Goal: Download file/media

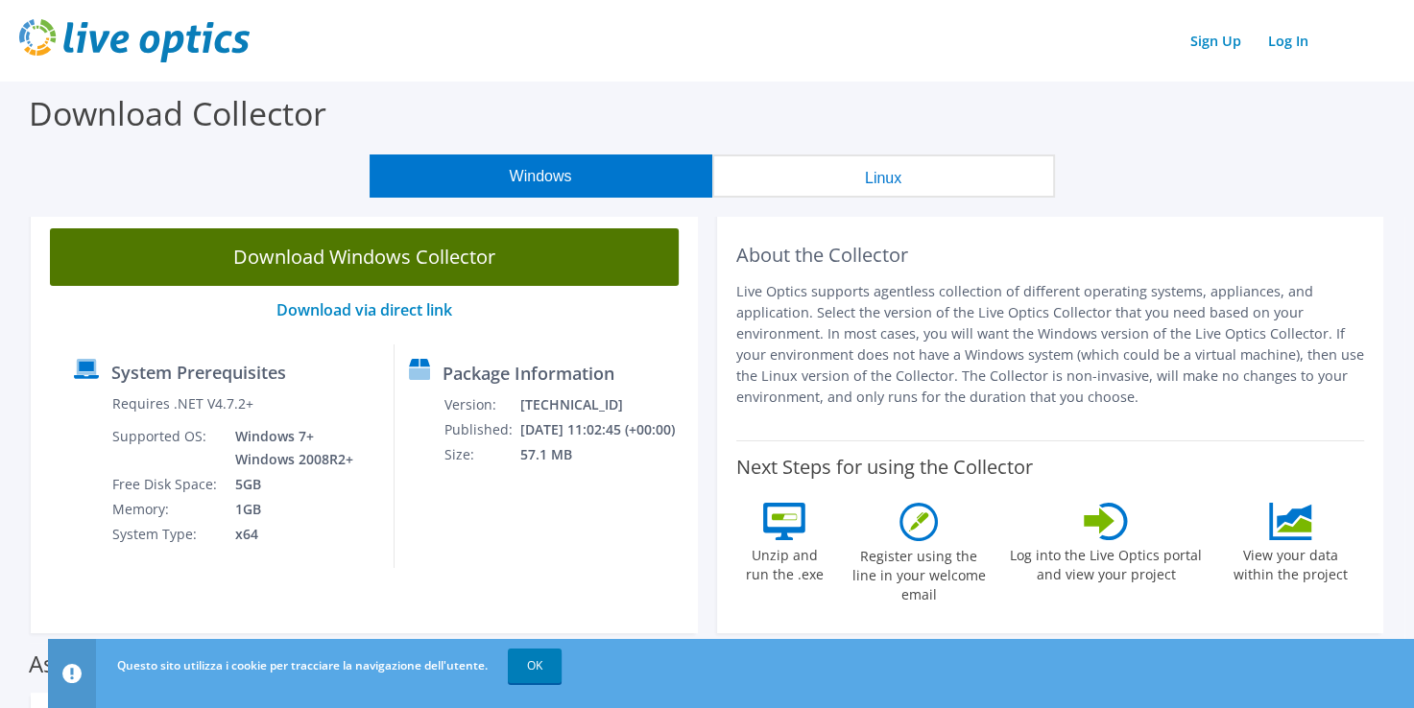
click at [518, 246] on link "Download Windows Collector" at bounding box center [364, 257] width 629 height 58
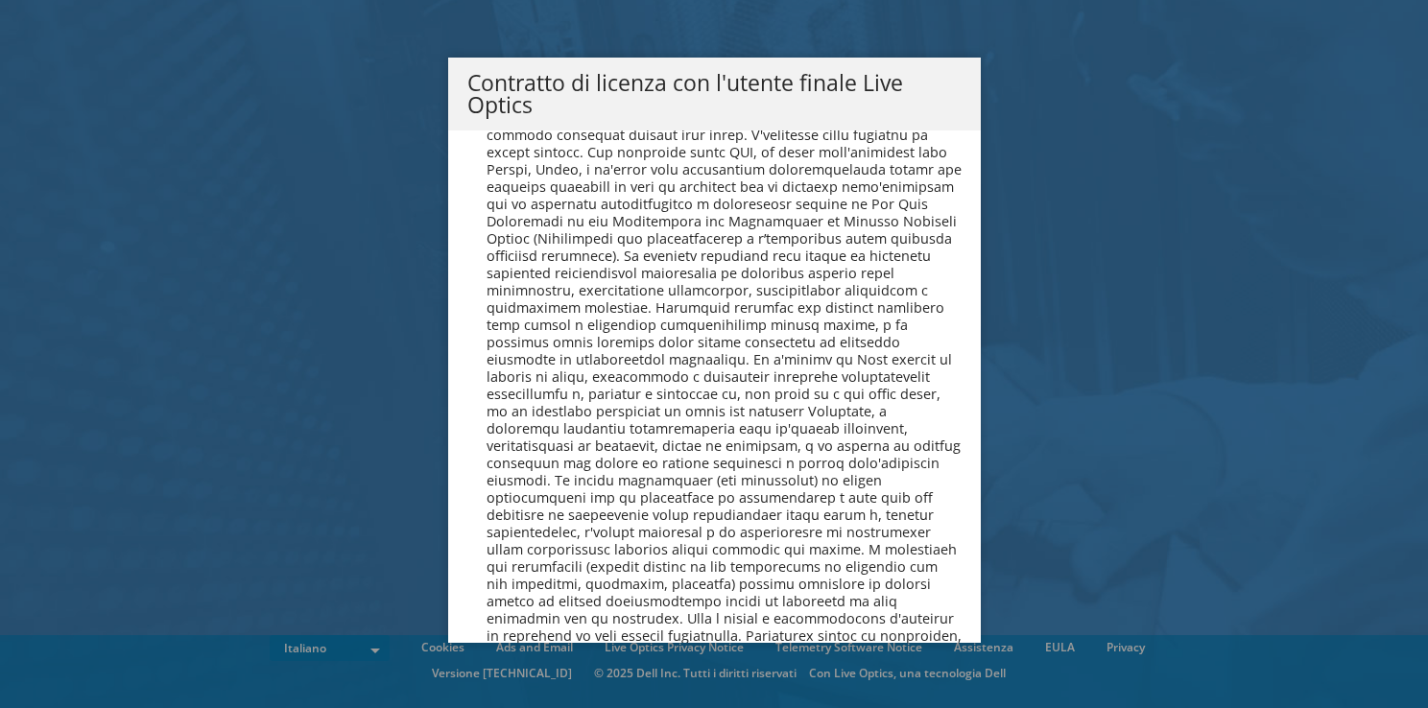
scroll to position [8207, 0]
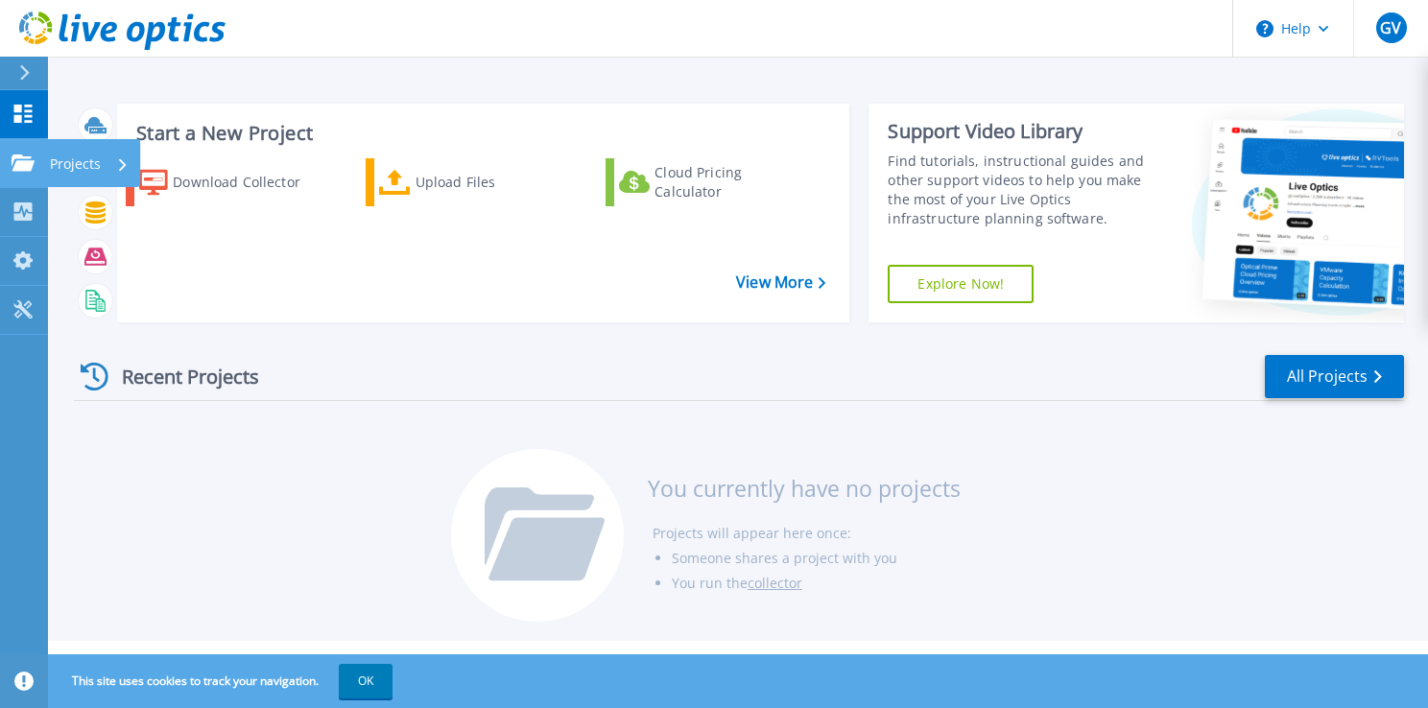
click at [19, 165] on icon at bounding box center [23, 163] width 23 height 16
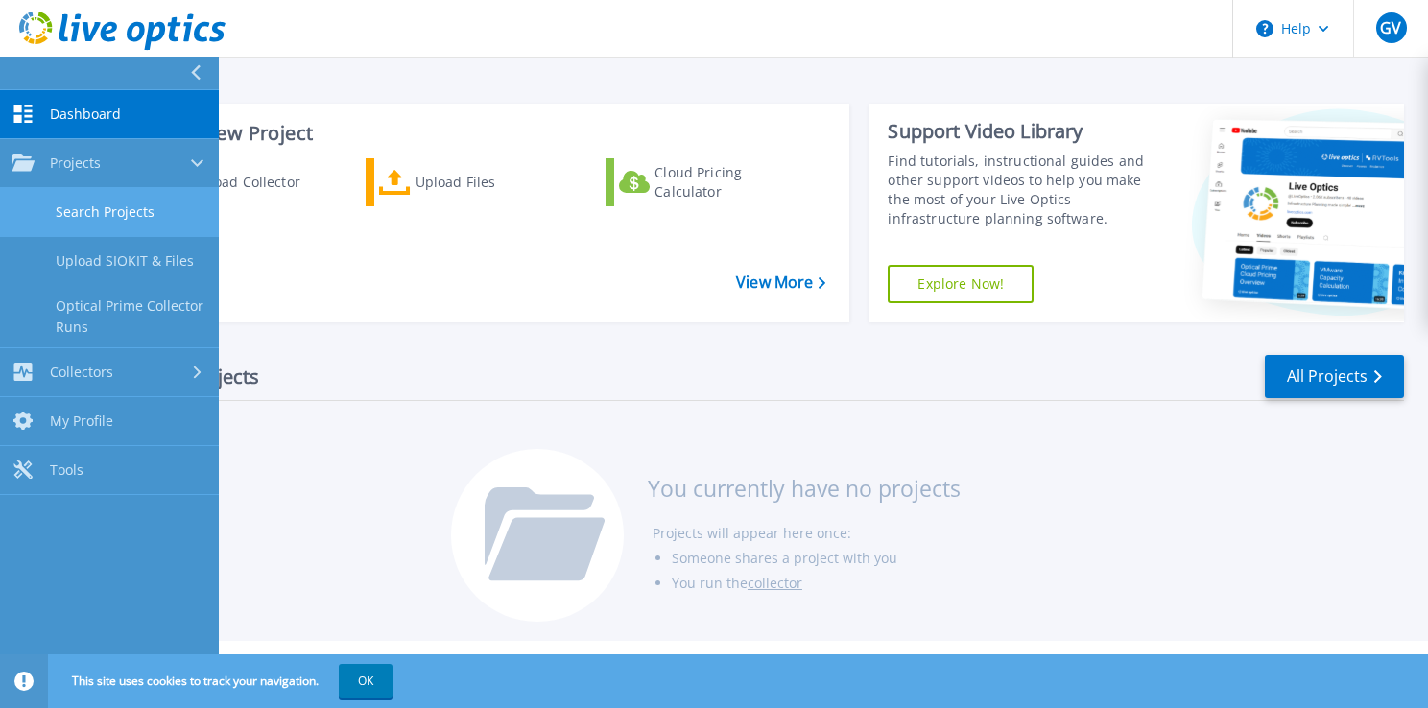
click at [114, 209] on link "Search Projects" at bounding box center [109, 212] width 219 height 49
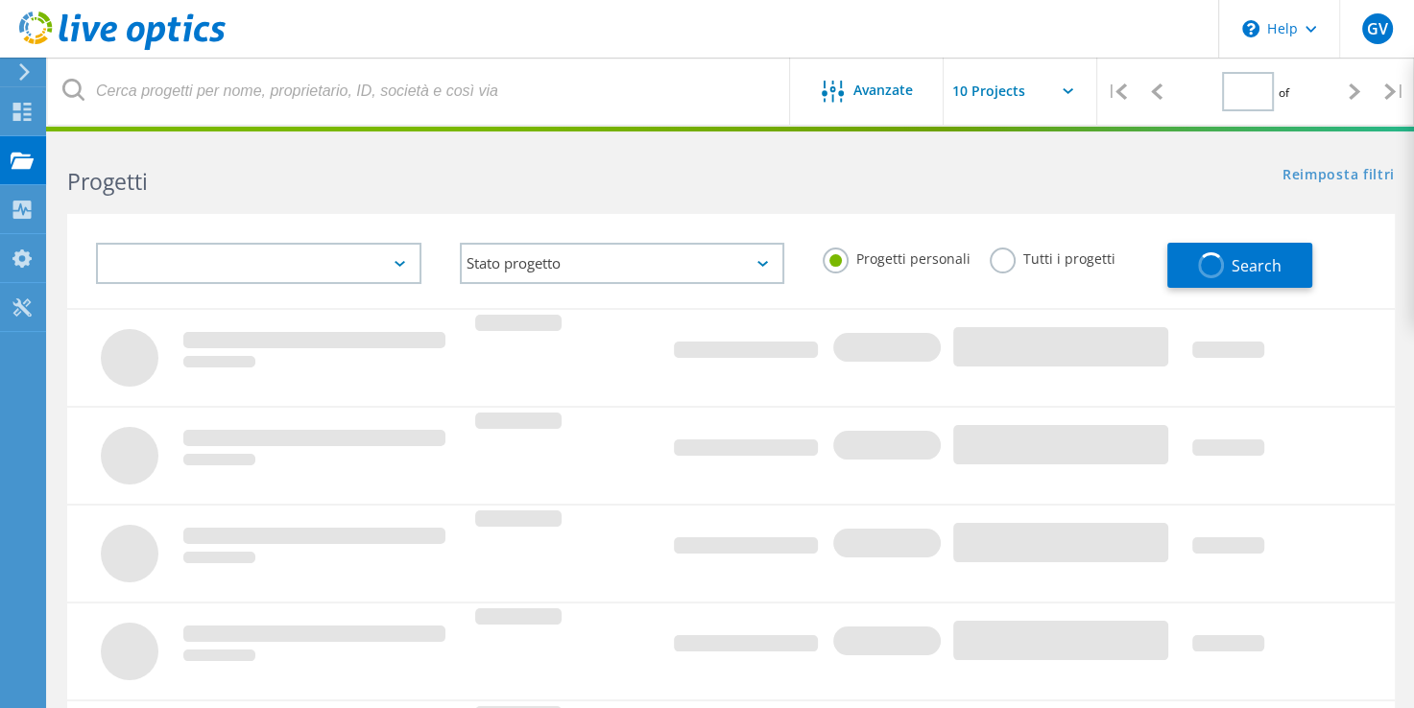
type input "1"
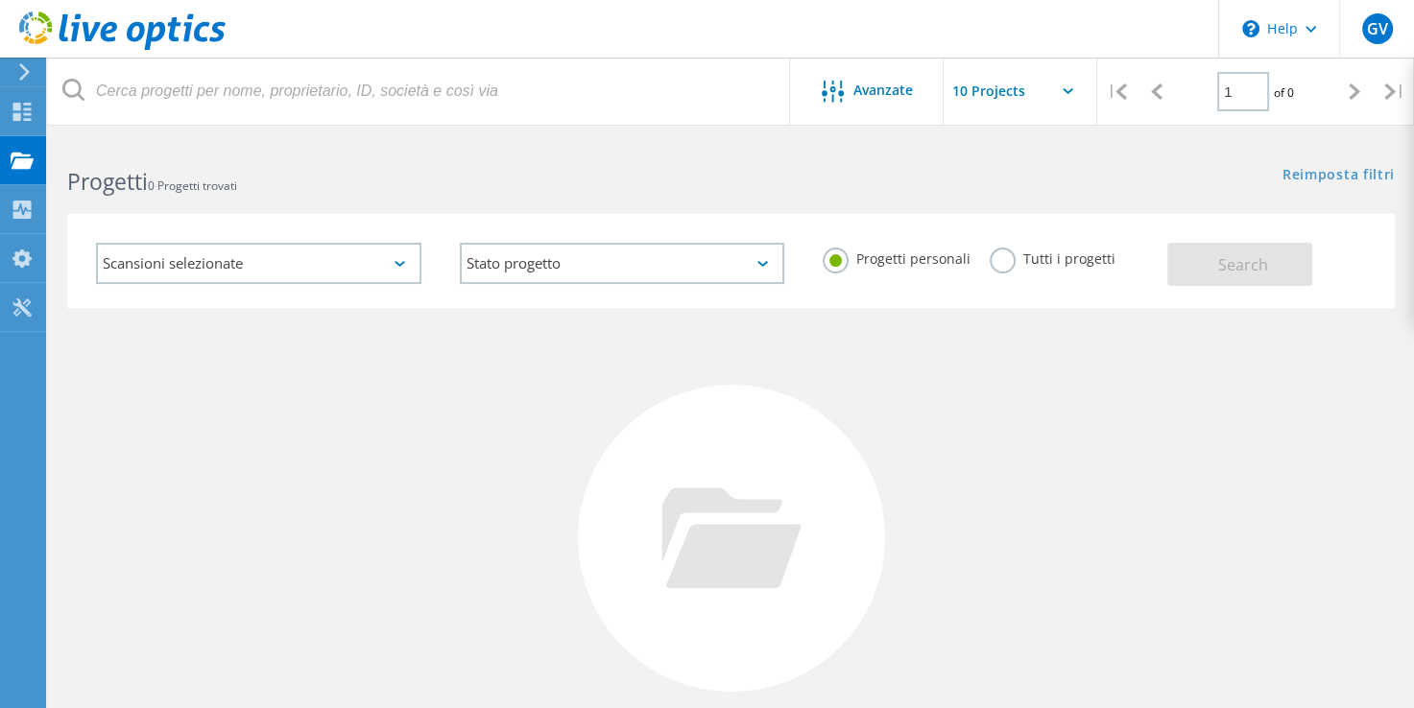
click at [1049, 83] on input "text" at bounding box center [1039, 91] width 192 height 67
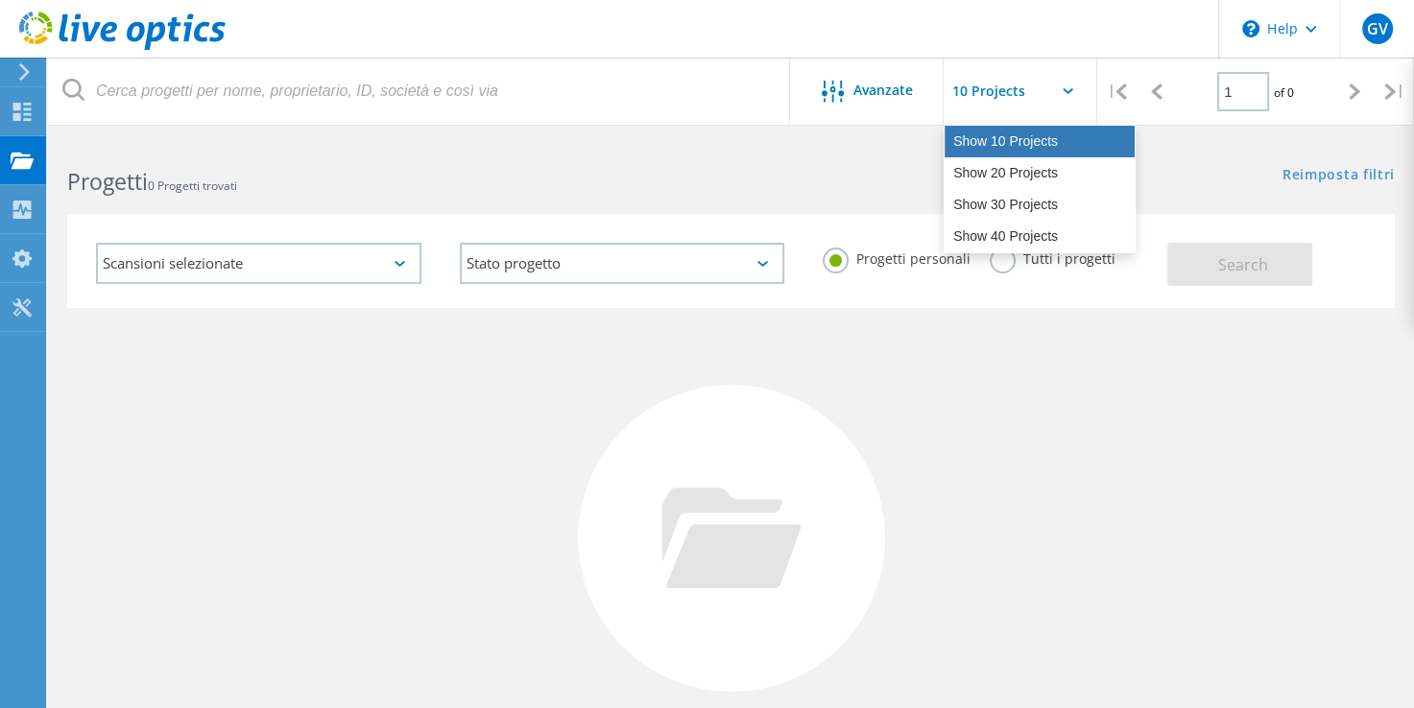
click at [1030, 131] on div "Show 10 Projects" at bounding box center [1039, 142] width 190 height 32
type input "Show 10 Projects"
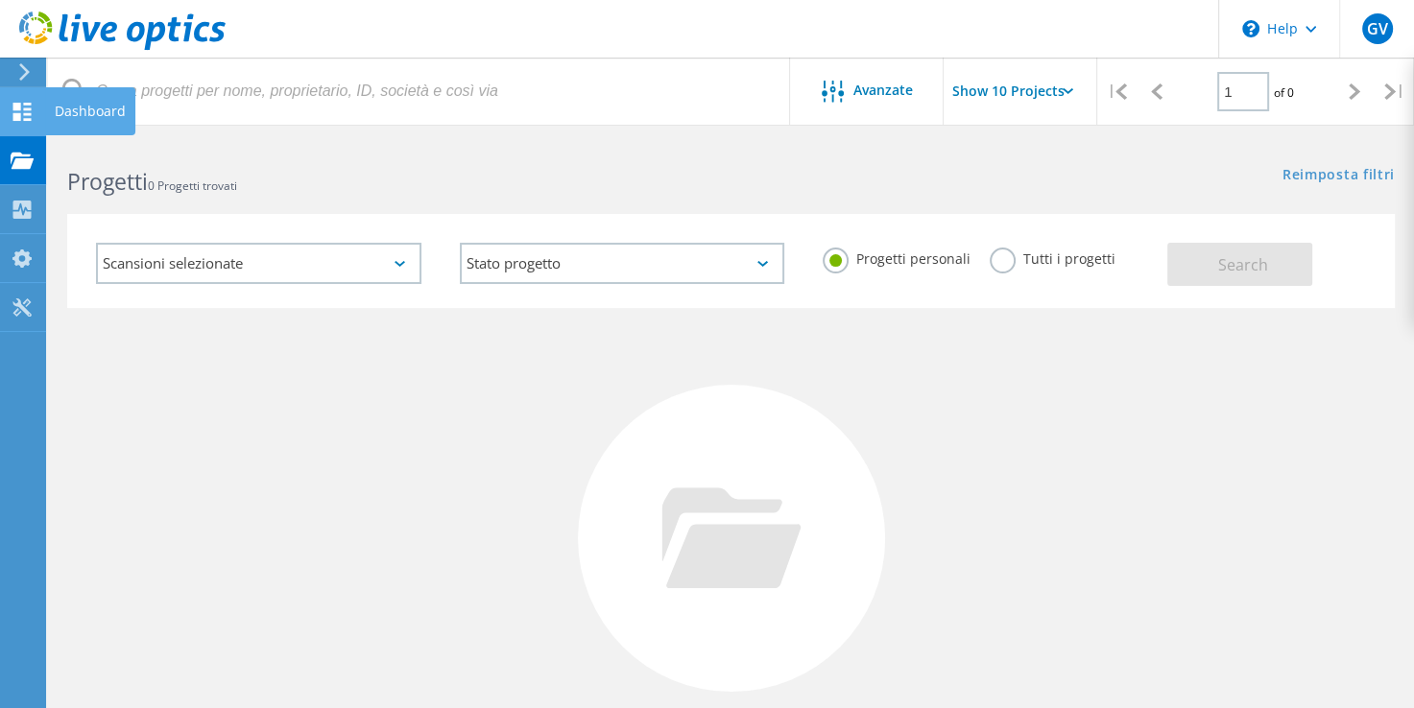
click at [32, 106] on icon at bounding box center [22, 112] width 23 height 18
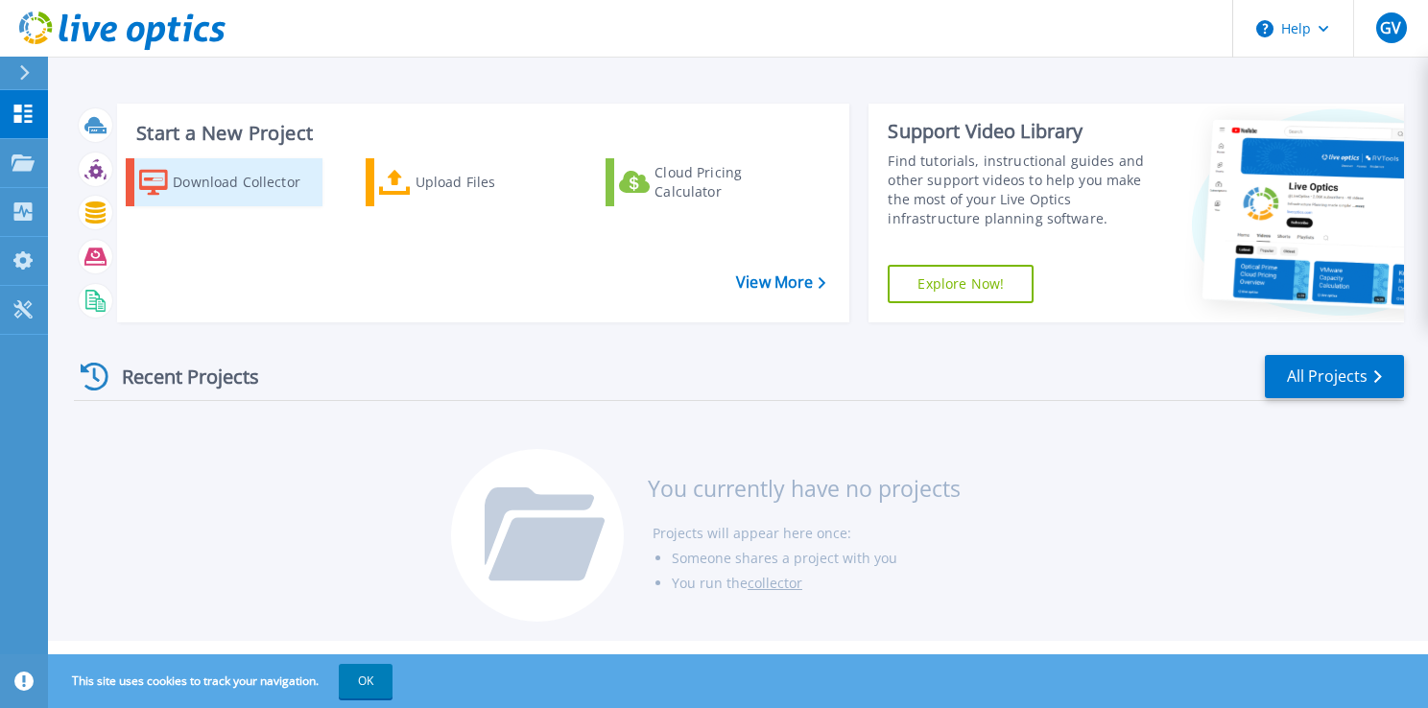
click at [191, 198] on div "Download Collector" at bounding box center [245, 182] width 145 height 38
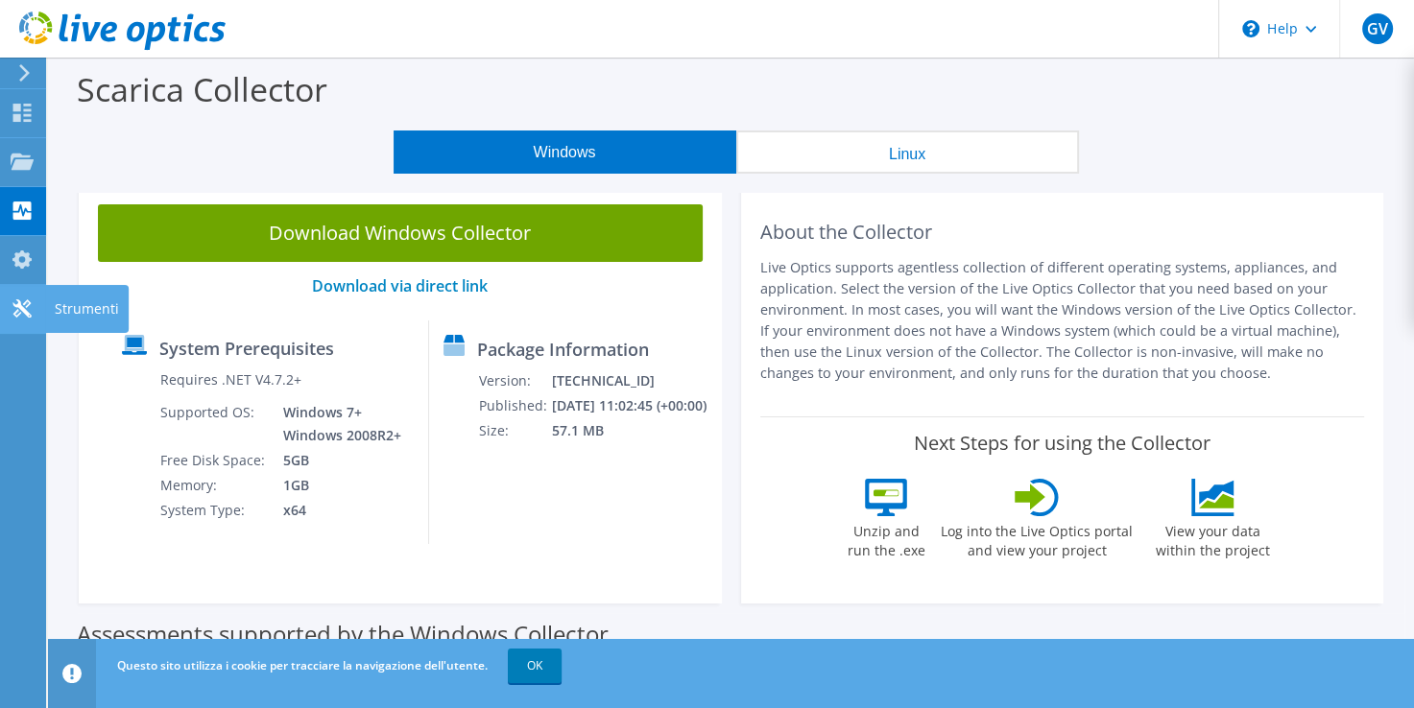
click at [21, 307] on use at bounding box center [21, 308] width 18 height 18
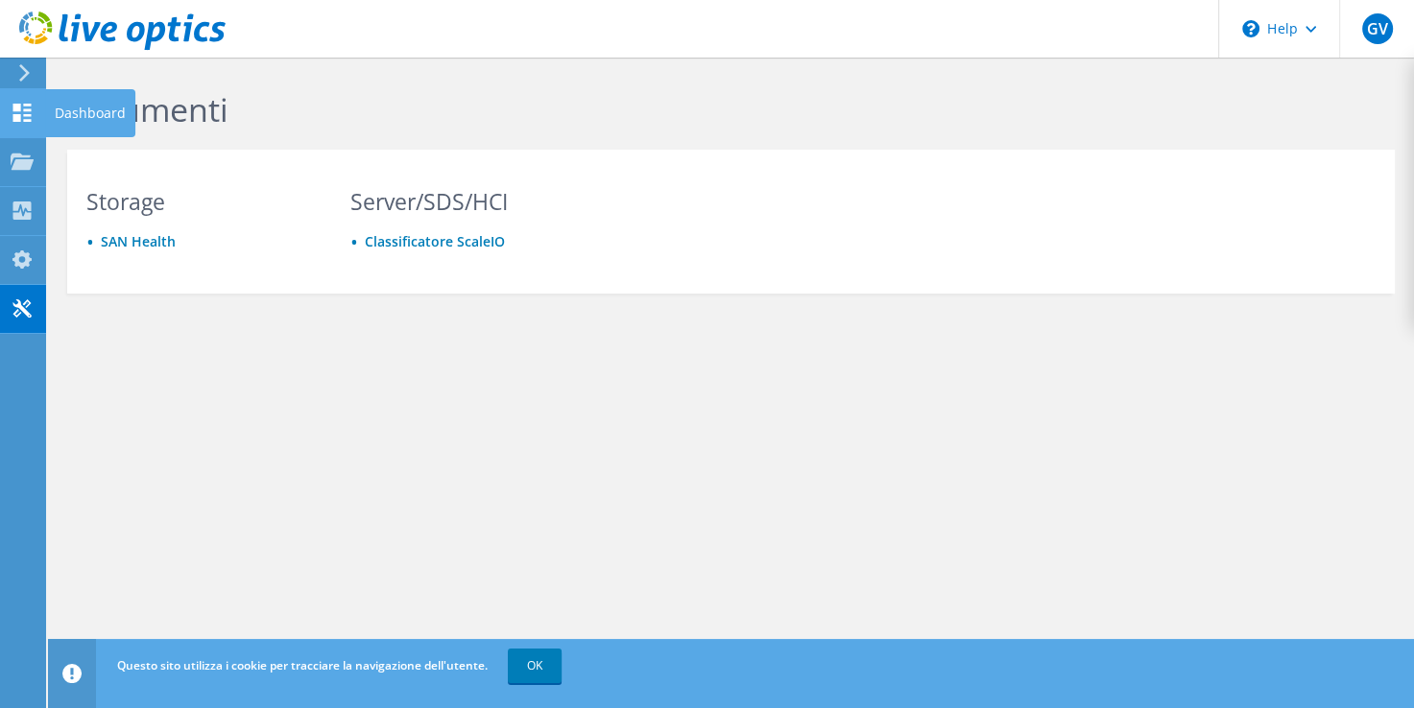
click at [29, 121] on div at bounding box center [22, 115] width 23 height 21
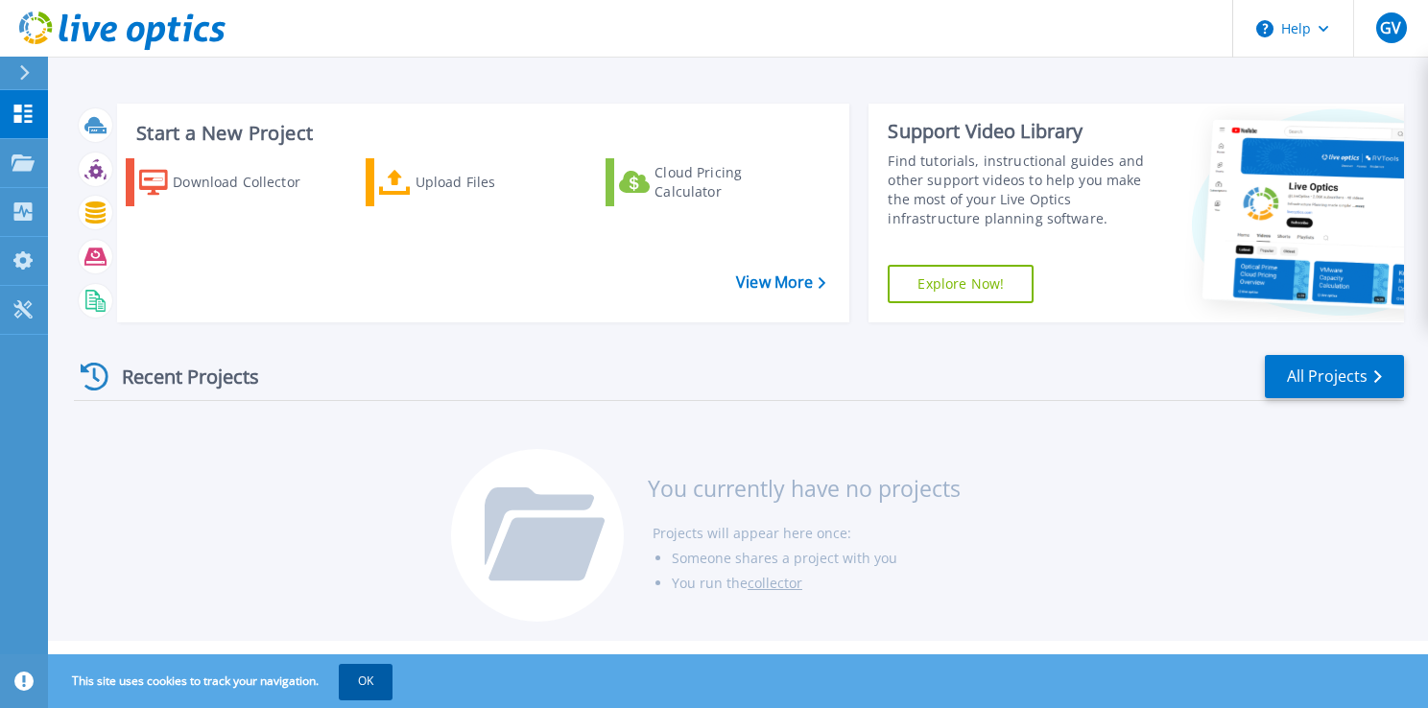
click at [351, 685] on button "OK" at bounding box center [366, 681] width 54 height 35
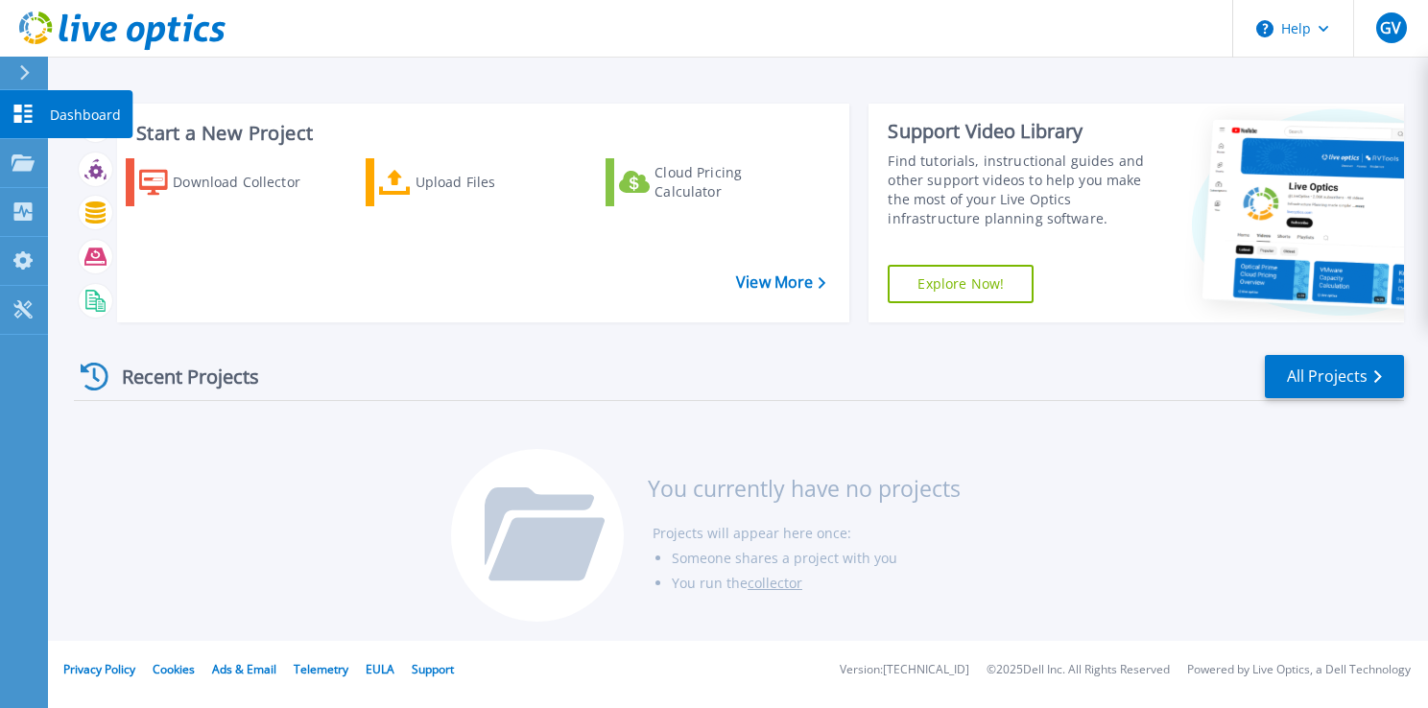
click at [23, 107] on icon at bounding box center [23, 114] width 23 height 18
click at [781, 290] on link "View More" at bounding box center [780, 282] width 89 height 18
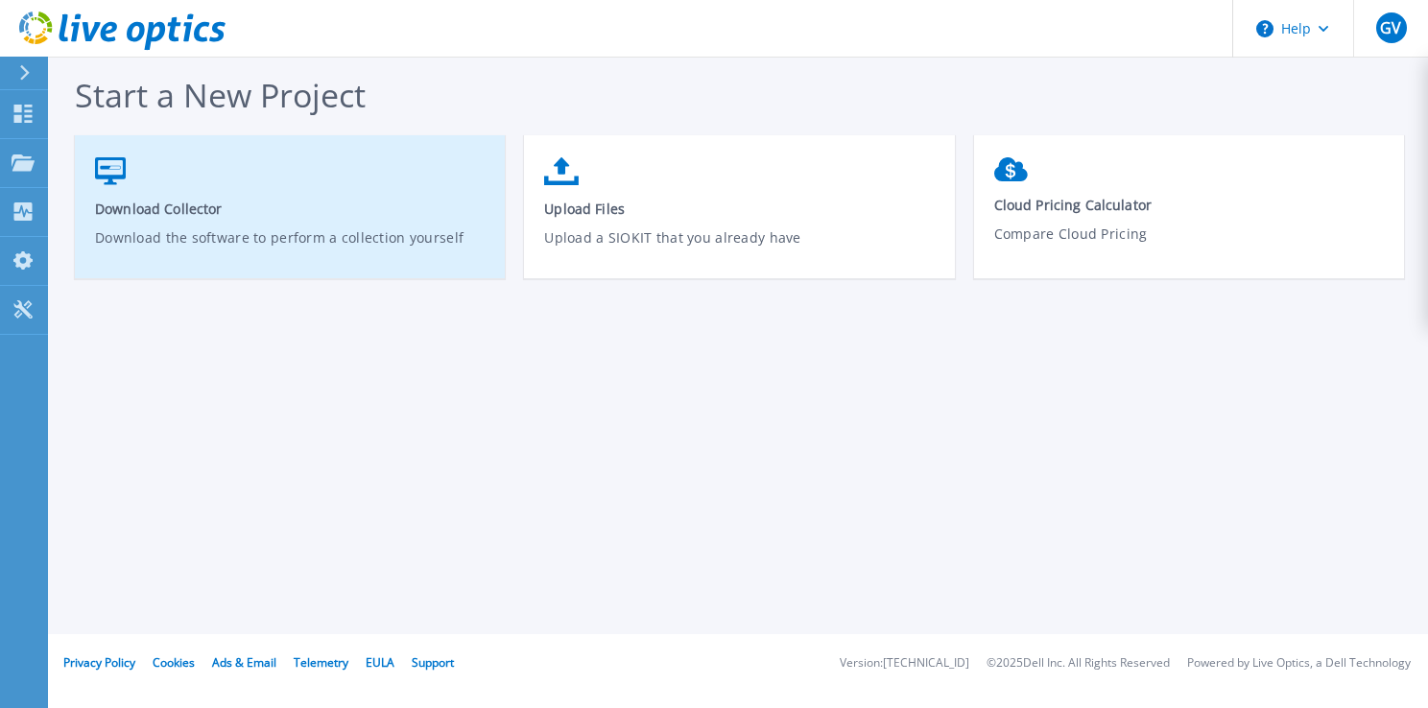
click at [336, 244] on p "Download the software to perform a collection yourself" at bounding box center [290, 249] width 391 height 44
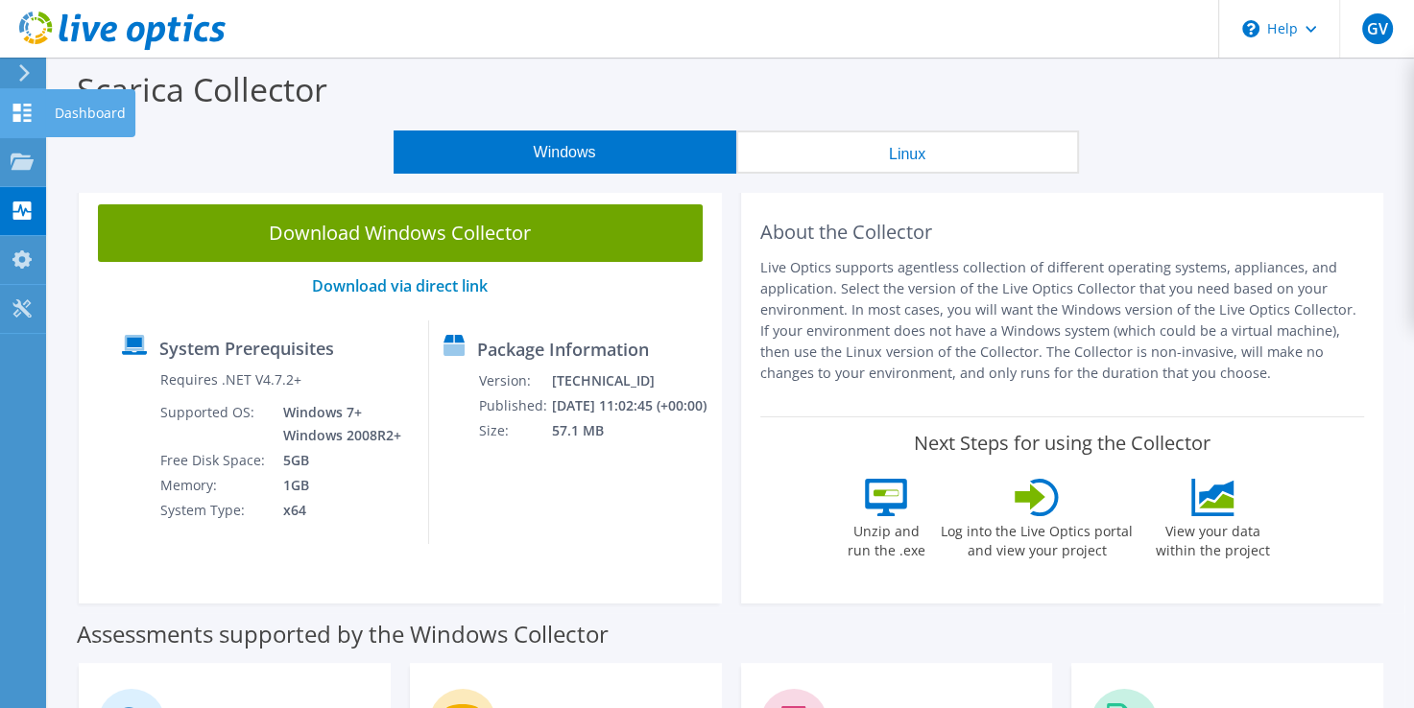
click at [25, 114] on use at bounding box center [22, 113] width 18 height 18
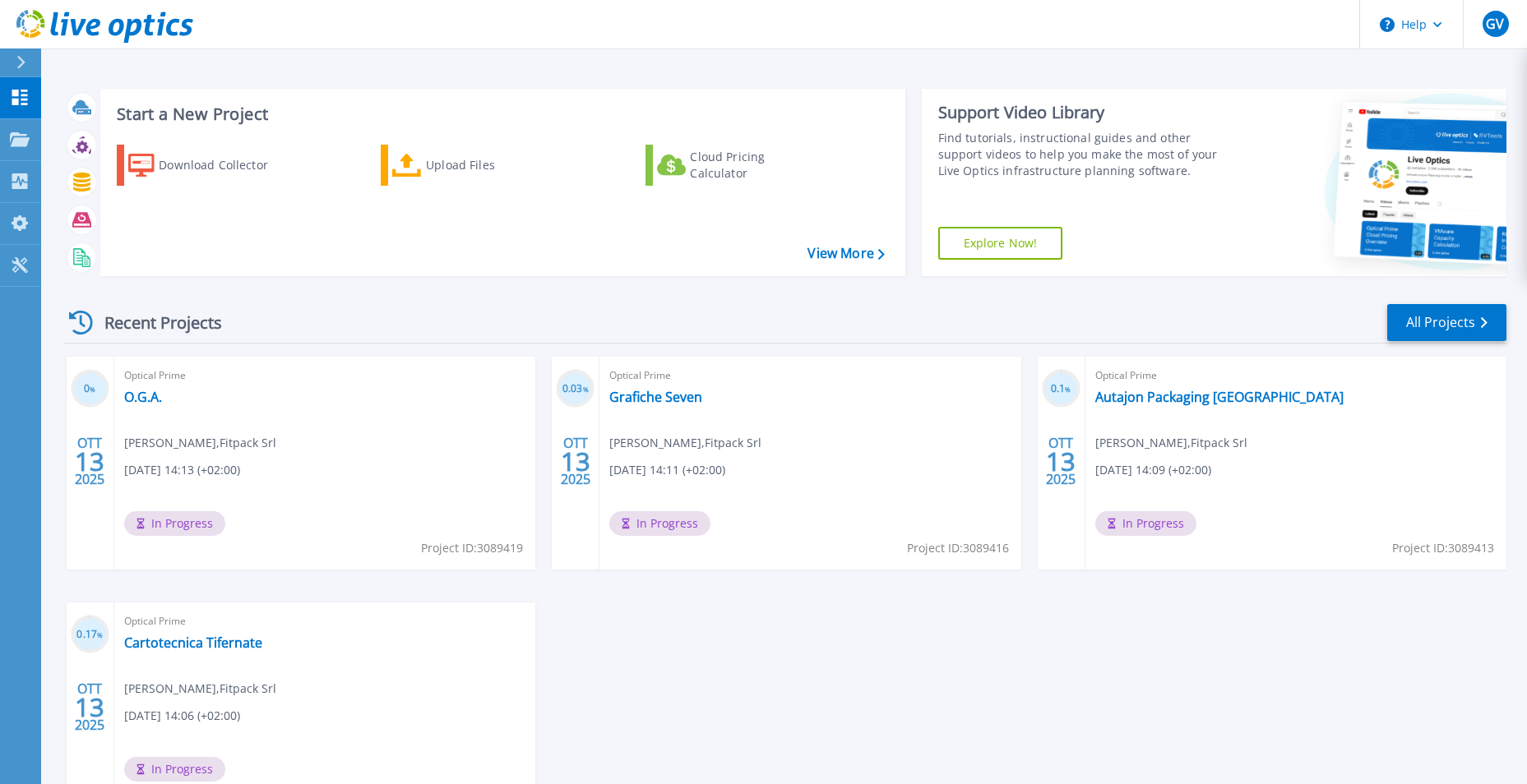
scroll to position [82, 0]
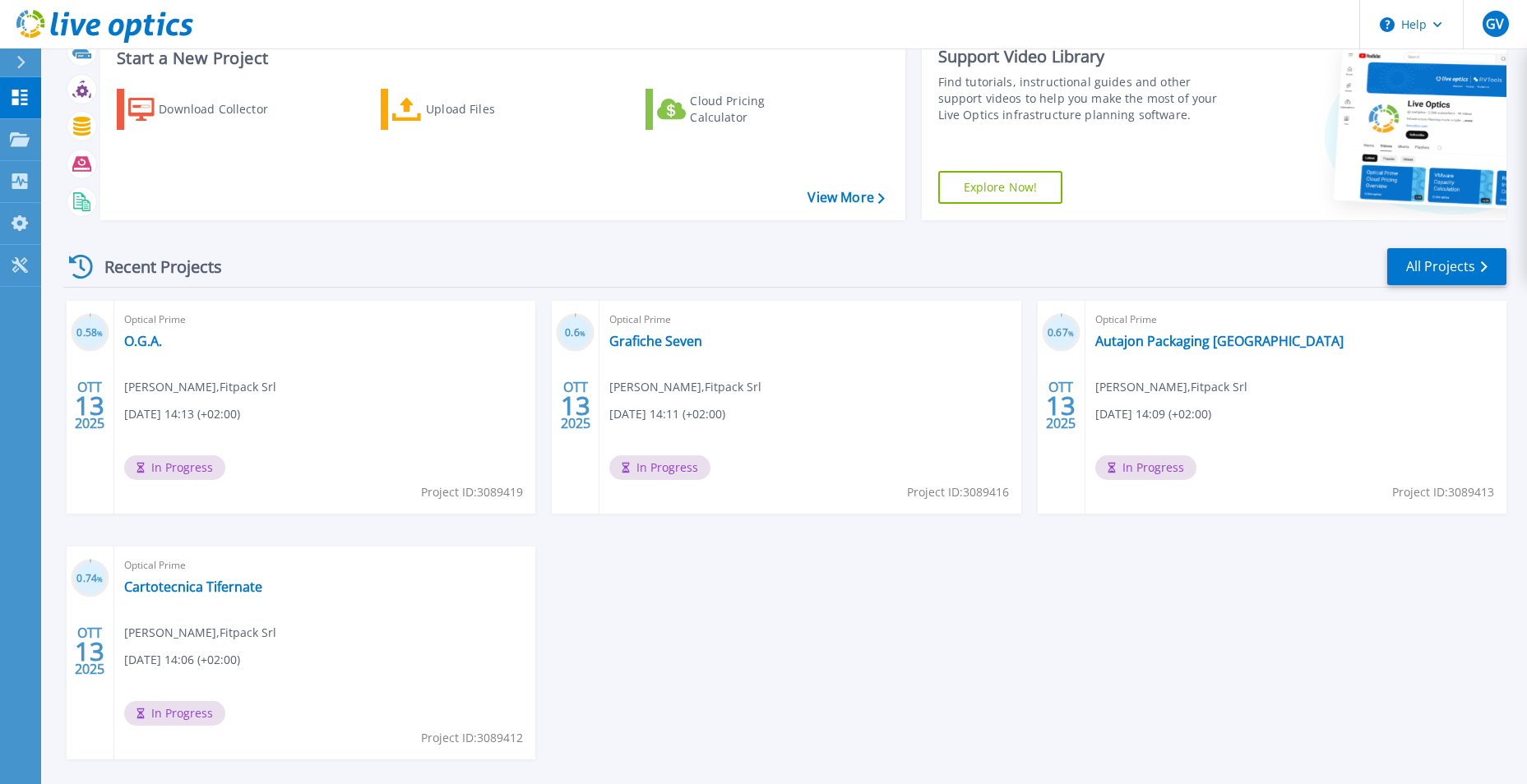
scroll to position [82, 0]
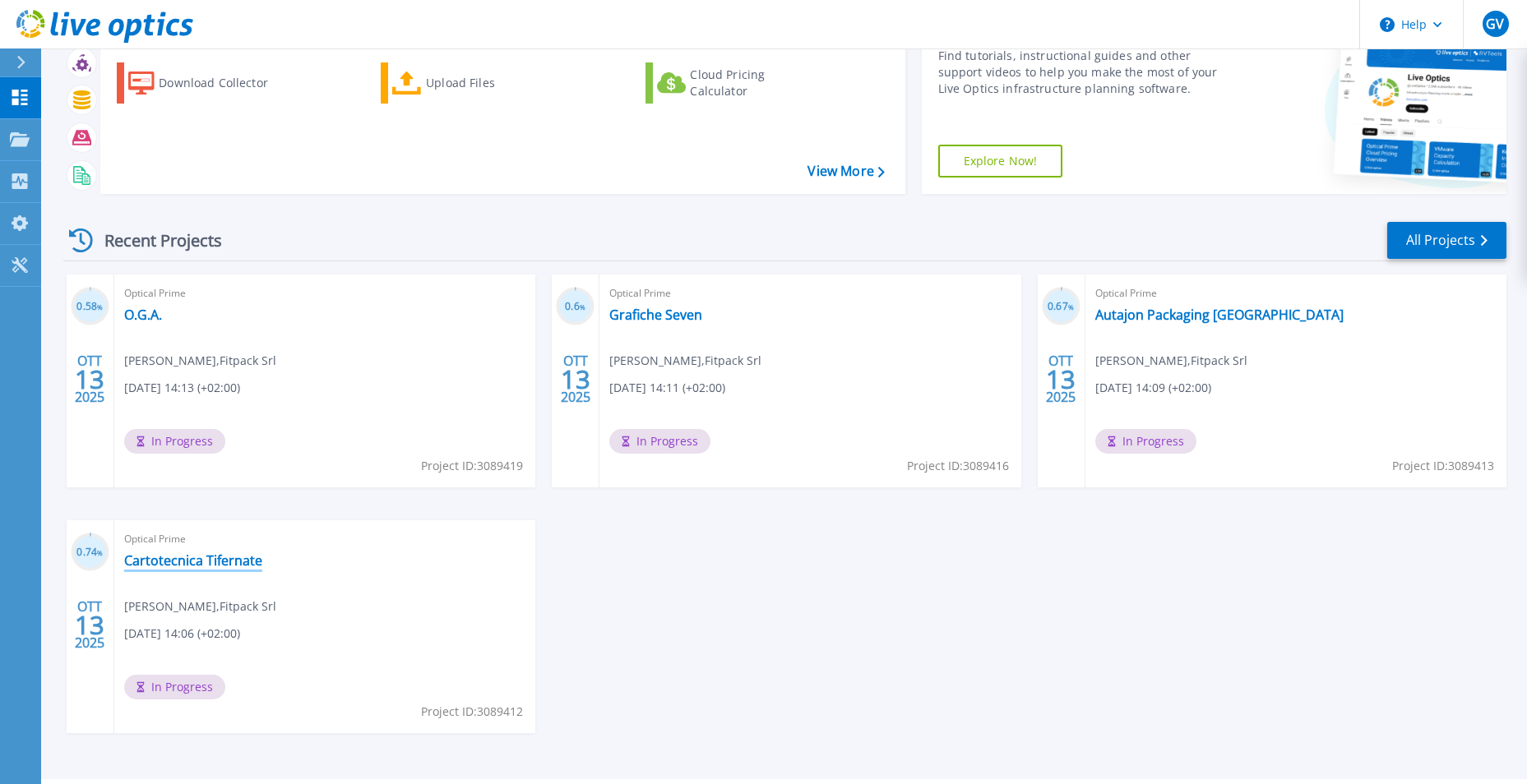
click at [229, 566] on link "Cartotecnica Tifernate" at bounding box center [193, 560] width 138 height 16
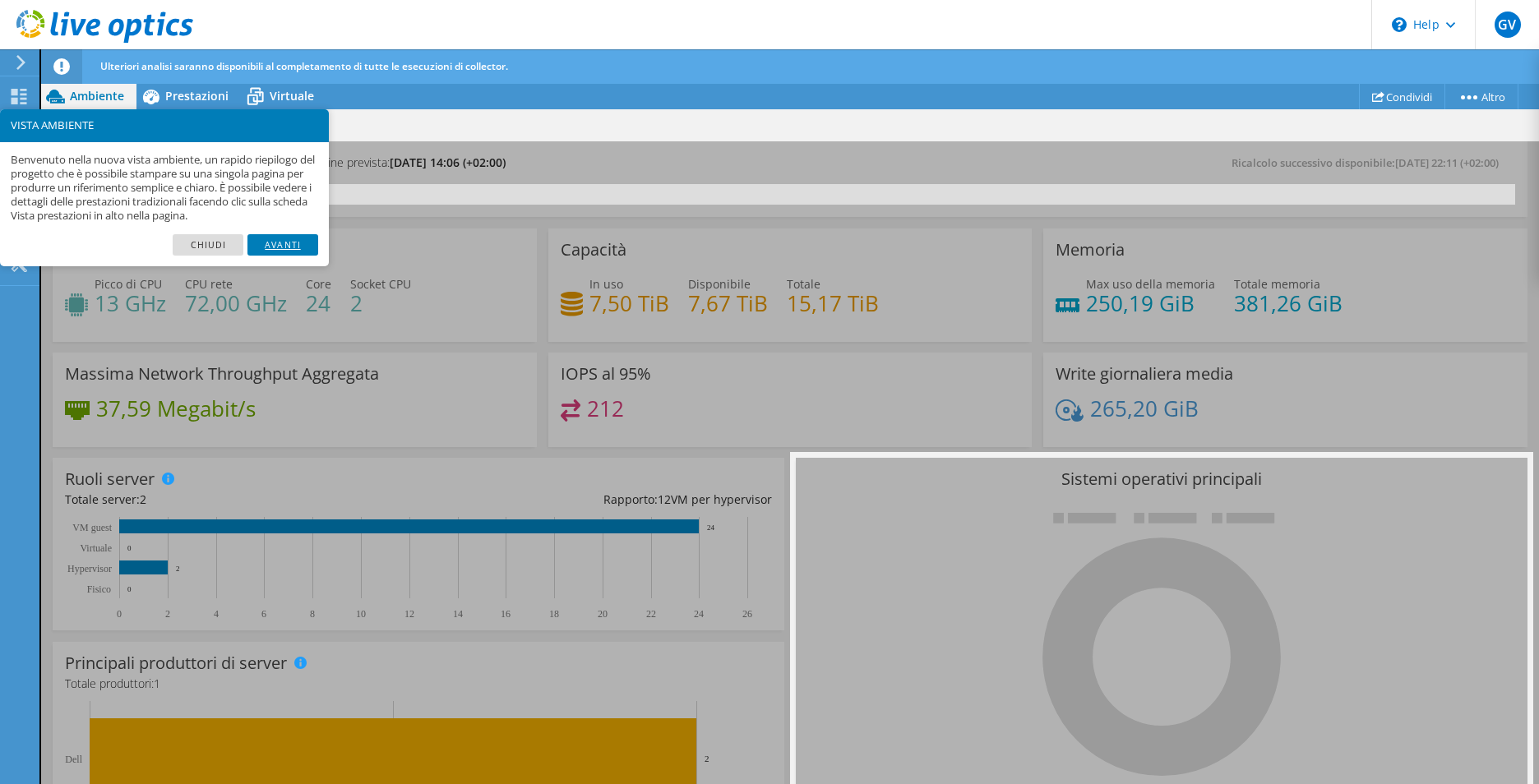
click at [278, 242] on link "Avanti" at bounding box center [283, 244] width 71 height 21
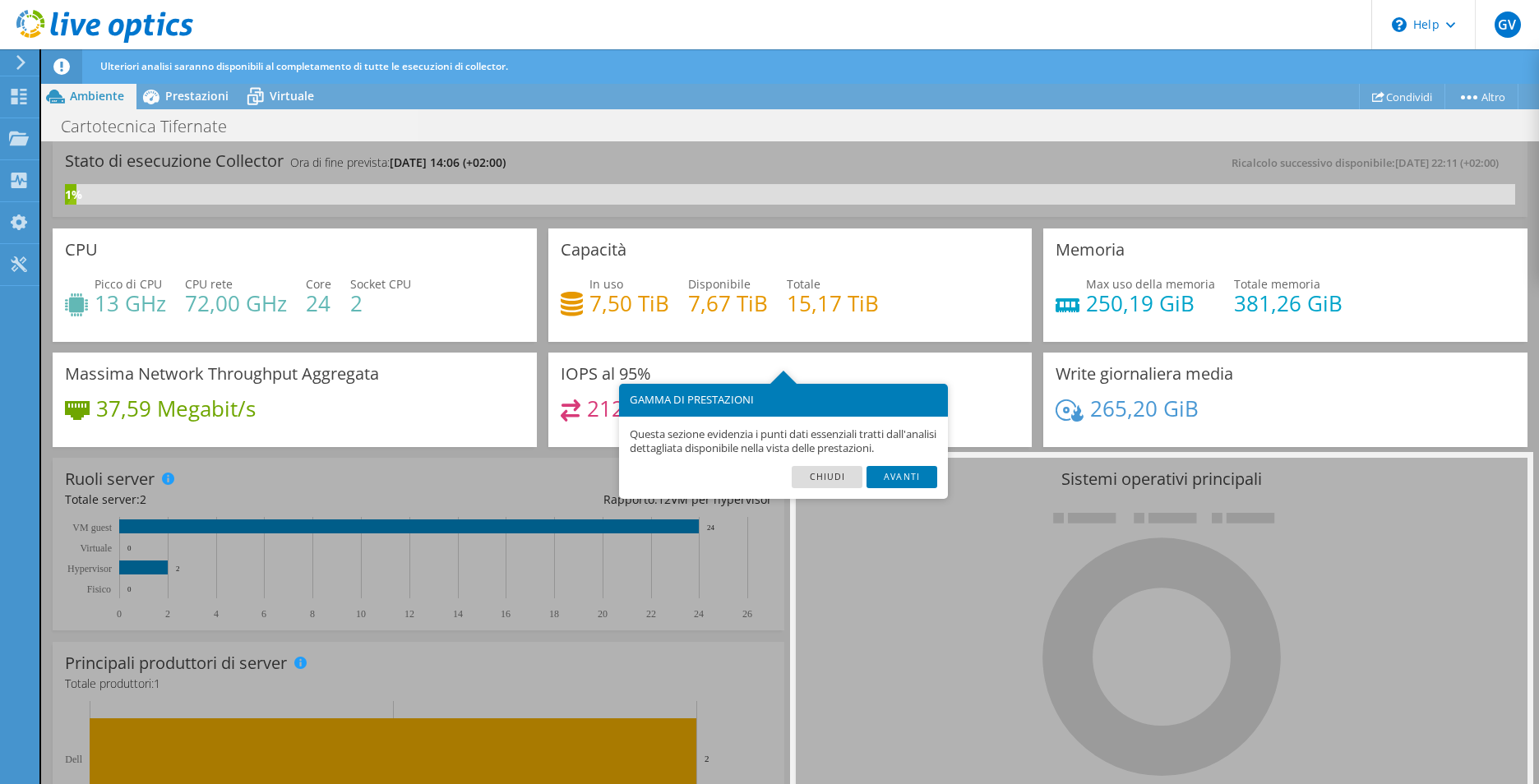
scroll to position [33, 0]
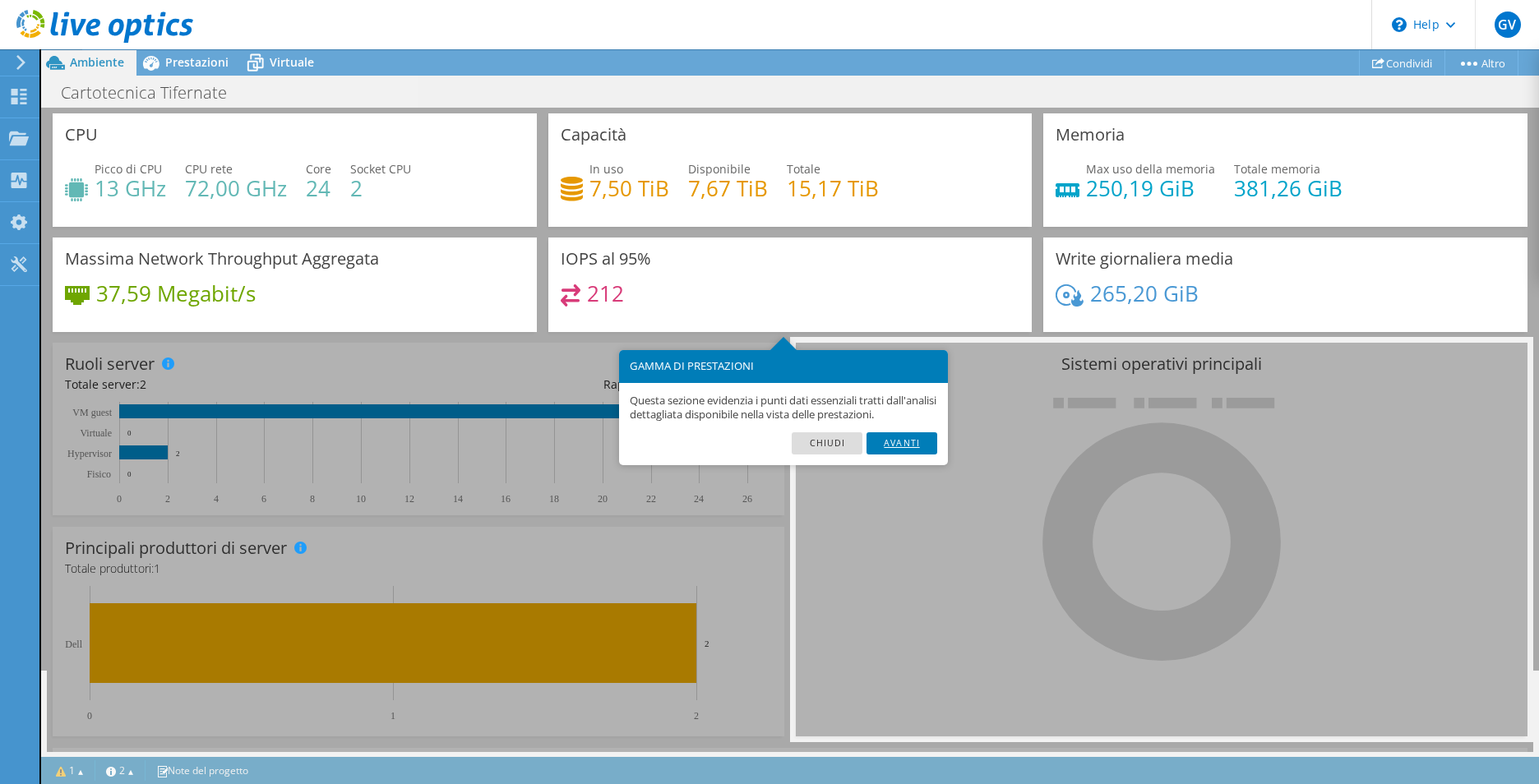
click at [896, 454] on link "Avanti" at bounding box center [901, 443] width 71 height 21
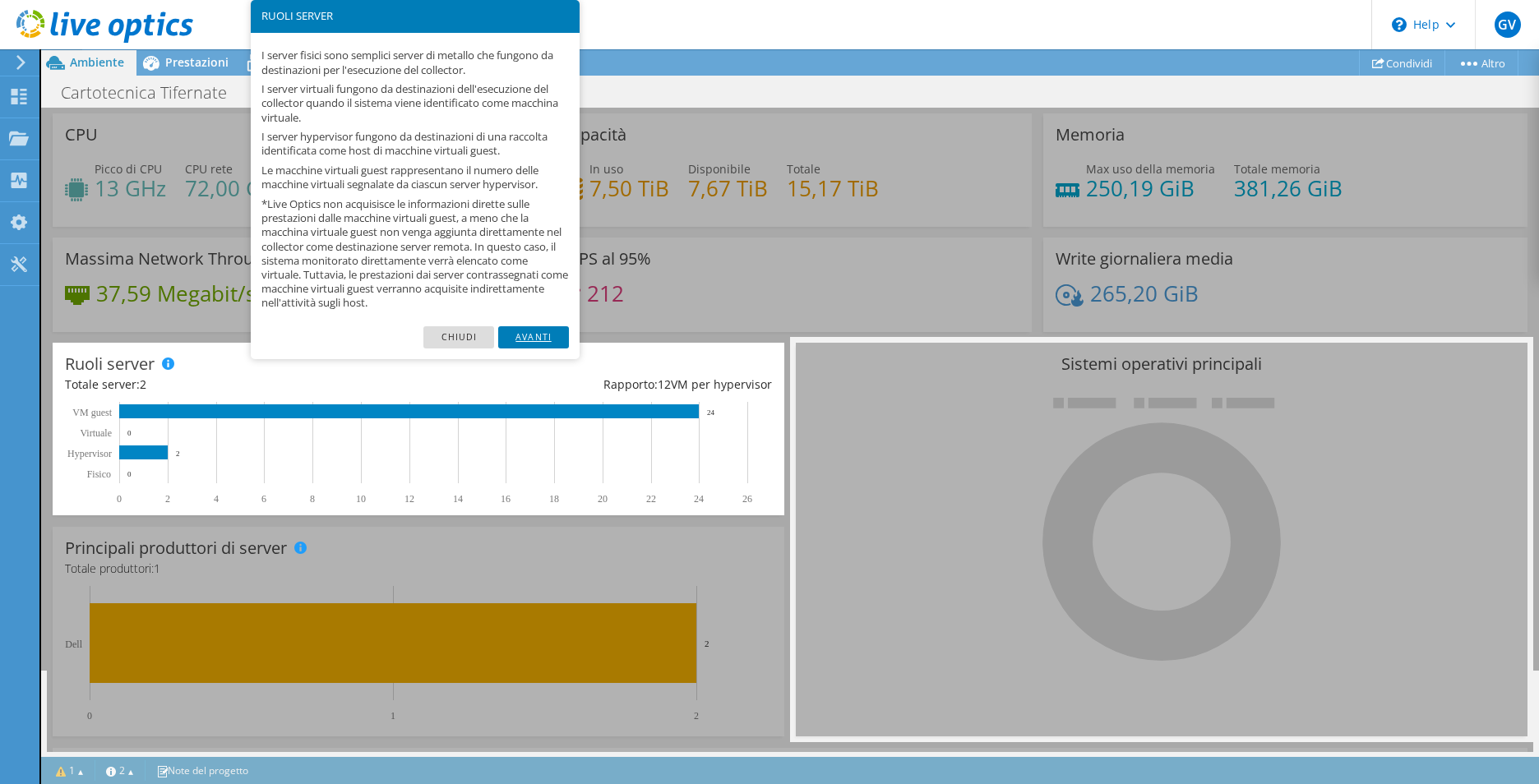
click at [540, 334] on link "Avanti" at bounding box center [534, 337] width 71 height 21
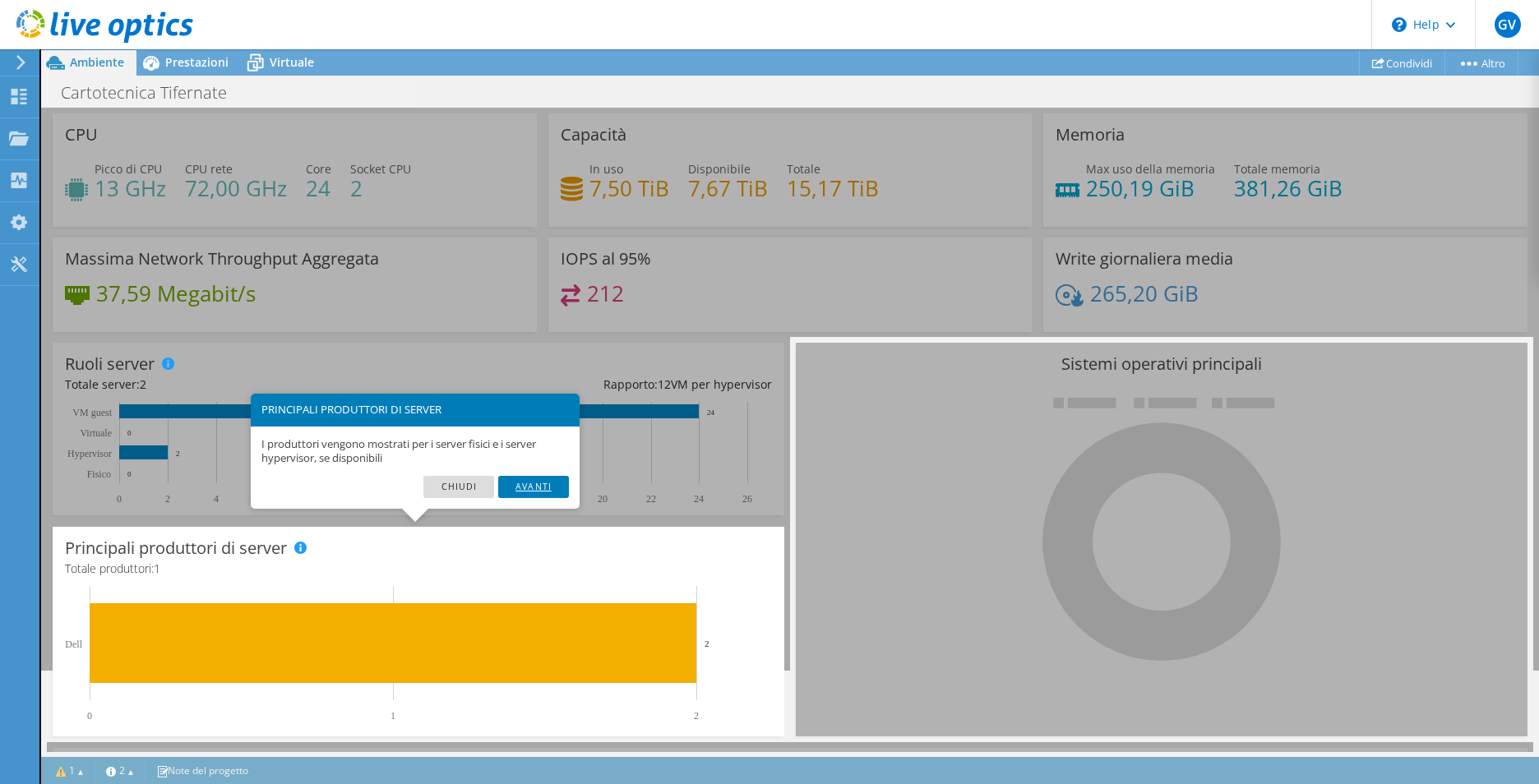
click at [545, 493] on link "Avanti" at bounding box center [534, 487] width 71 height 21
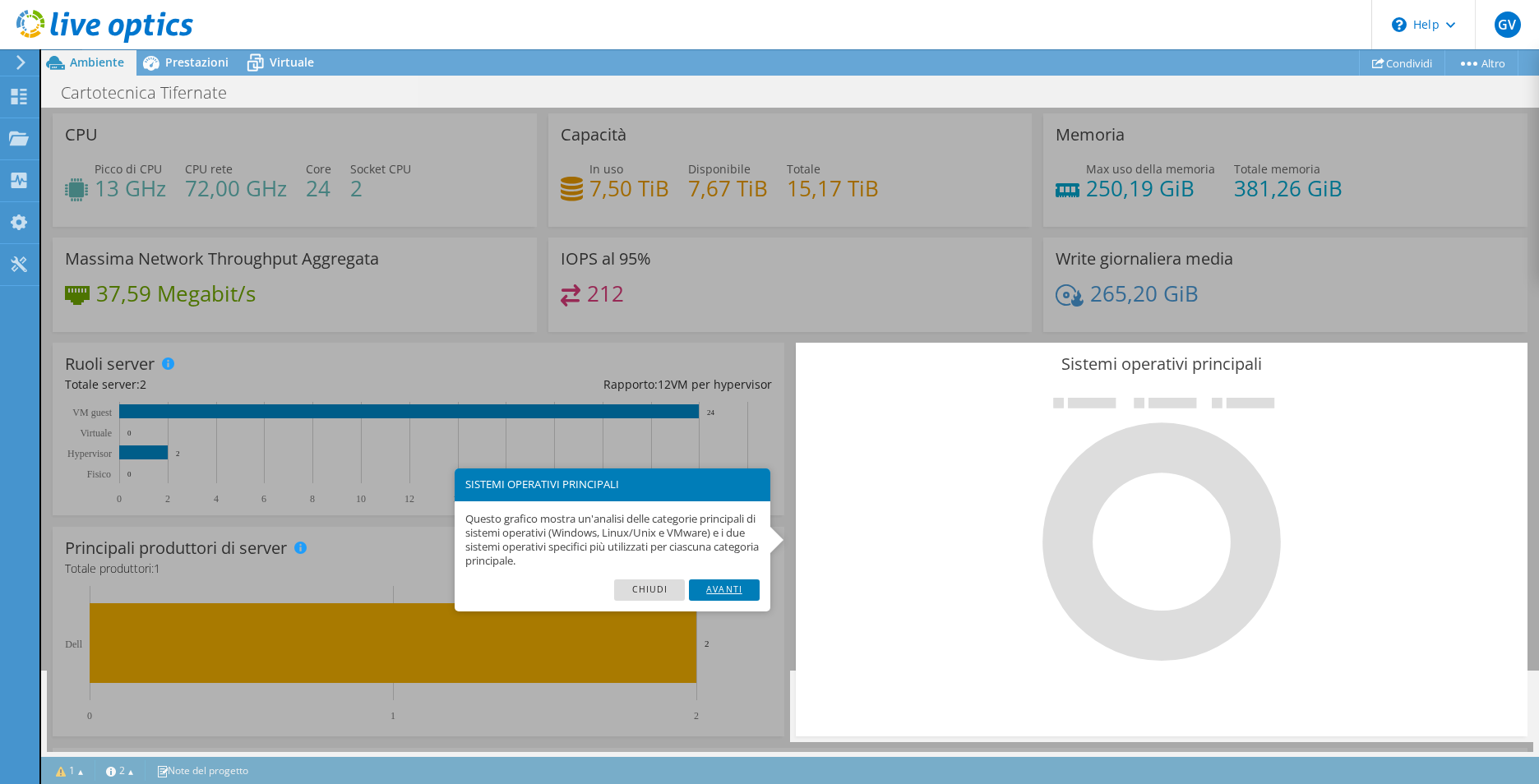
click at [735, 595] on link "Avanti" at bounding box center [724, 590] width 71 height 21
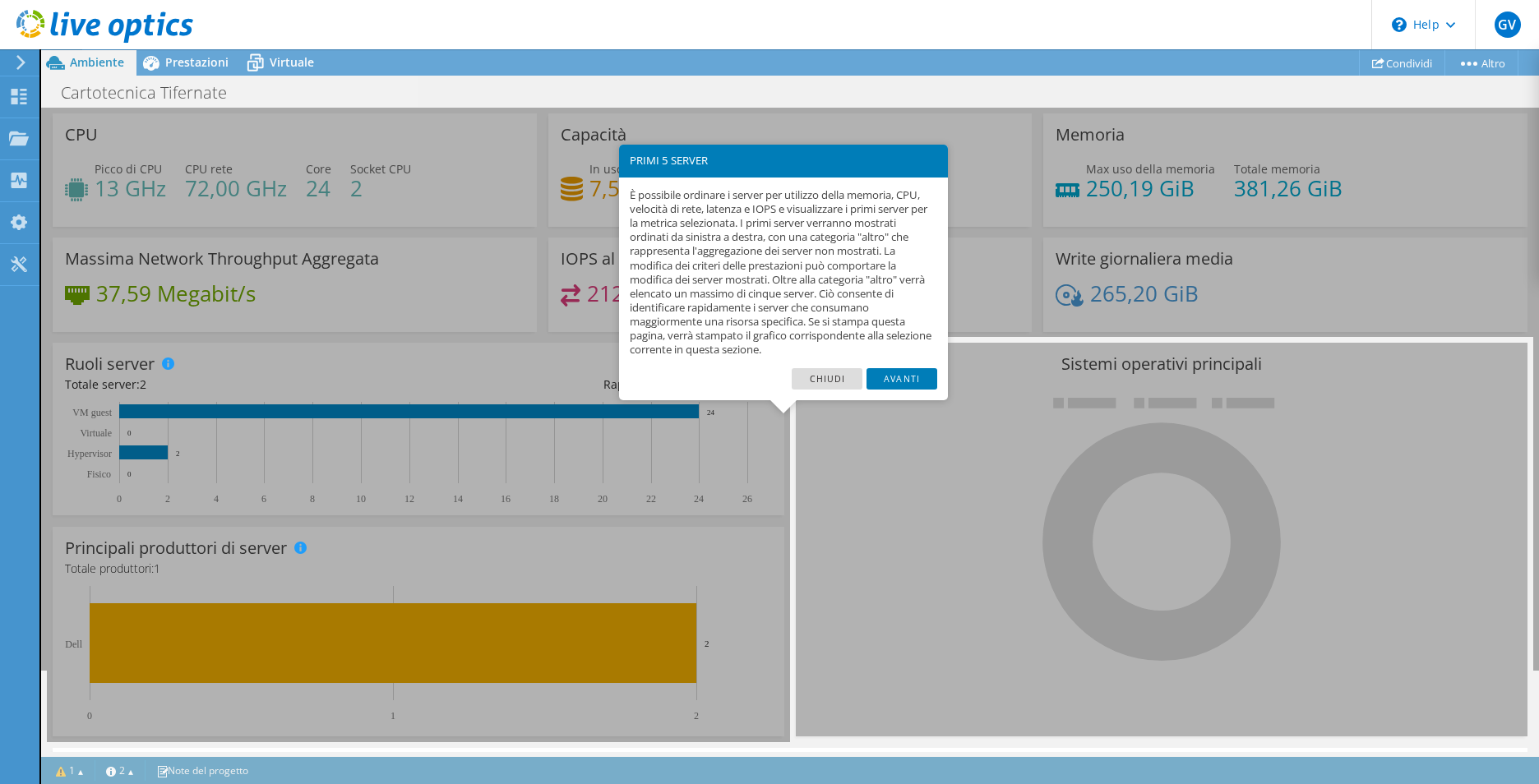
scroll to position [410, 0]
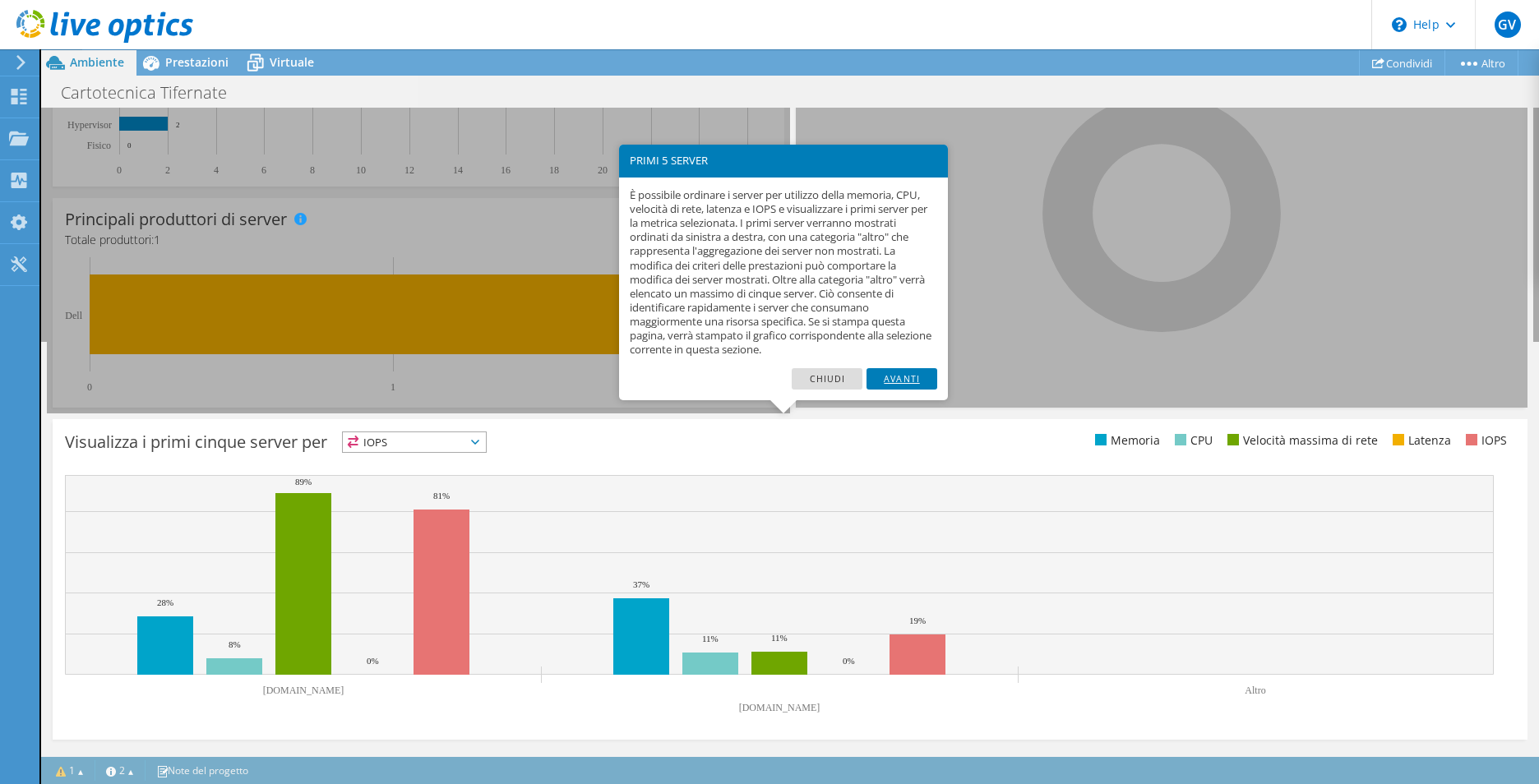
click at [896, 372] on link "Avanti" at bounding box center [901, 379] width 71 height 21
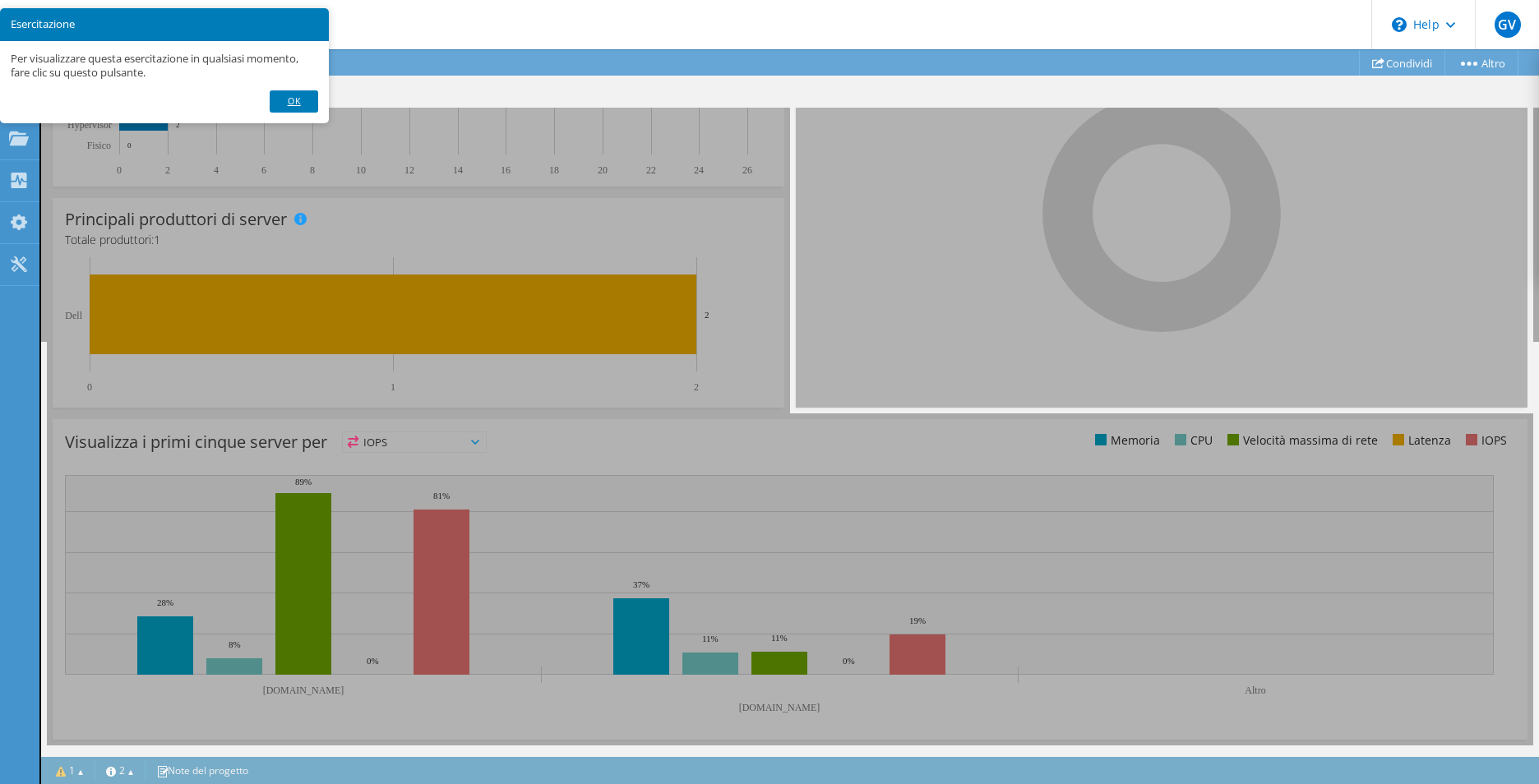
click at [293, 97] on link "OK" at bounding box center [294, 101] width 48 height 21
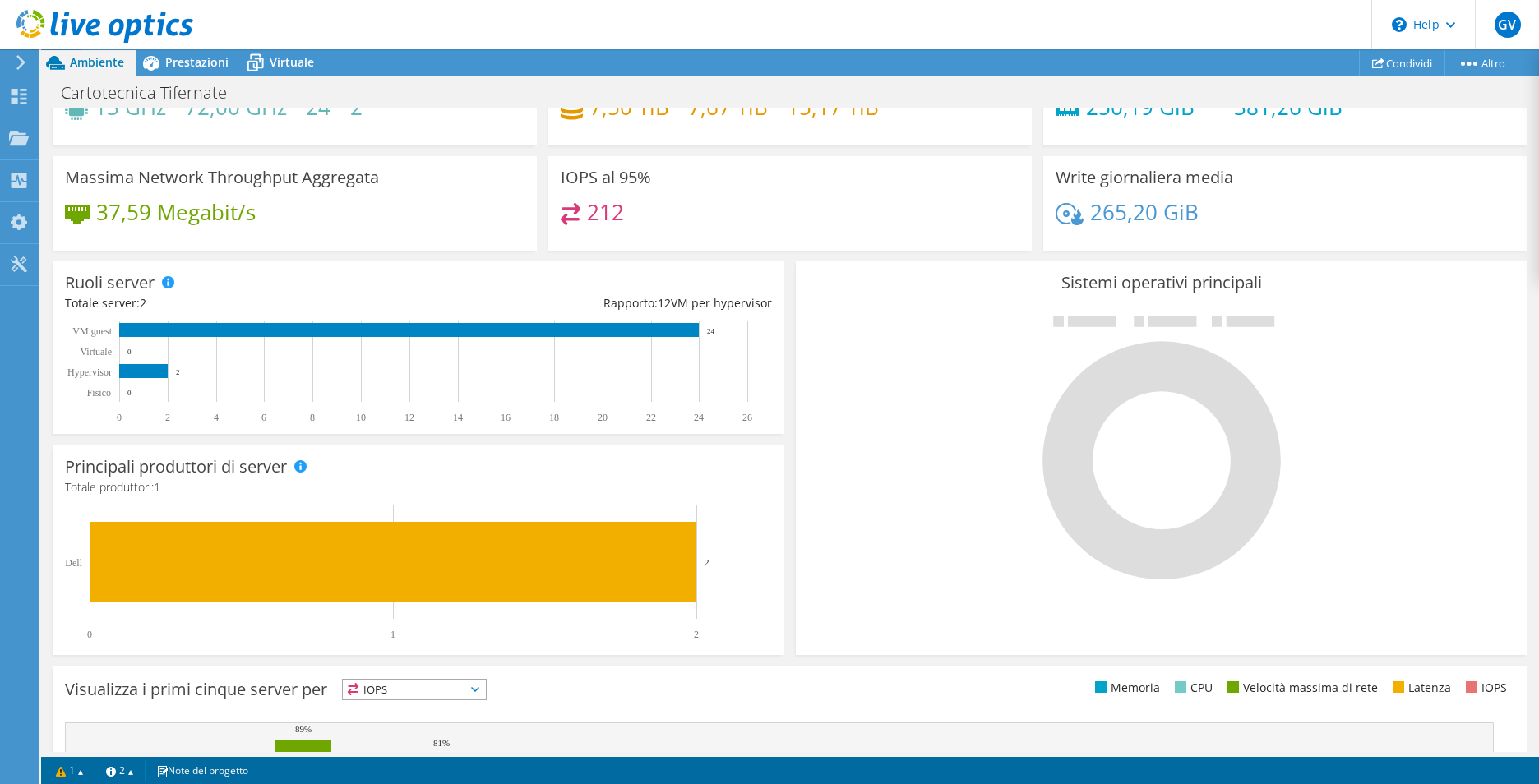
scroll to position [0, 0]
